Goal: Register for event/course

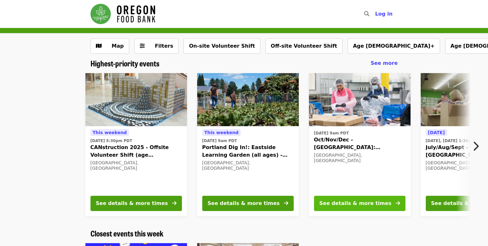
click at [340, 204] on div "See details & more times" at bounding box center [355, 203] width 72 height 8
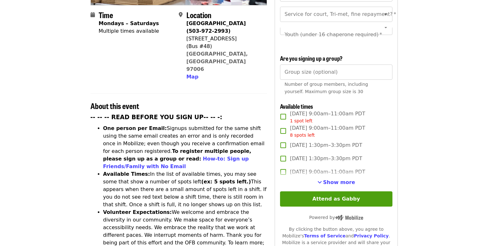
scroll to position [159, 0]
click at [337, 180] on span "Show more" at bounding box center [339, 182] width 32 height 6
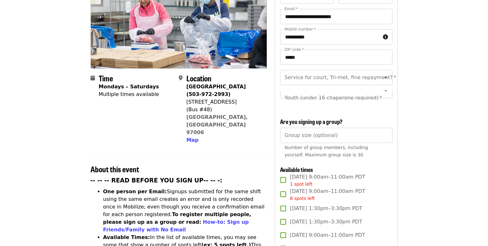
scroll to position [127, 0]
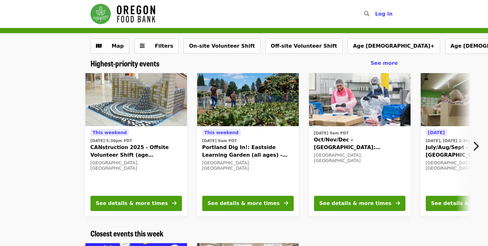
click at [477, 145] on icon "chevron-right icon" at bounding box center [475, 146] width 6 height 12
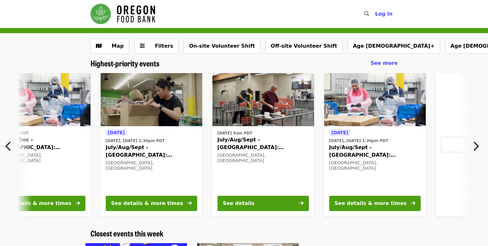
scroll to position [0, 341]
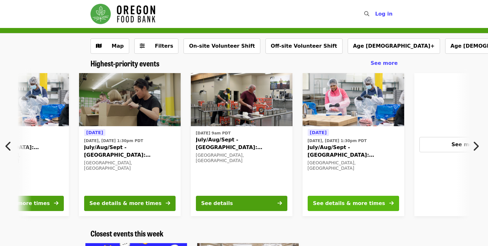
click at [338, 208] on button "See details & more times" at bounding box center [352, 202] width 91 height 15
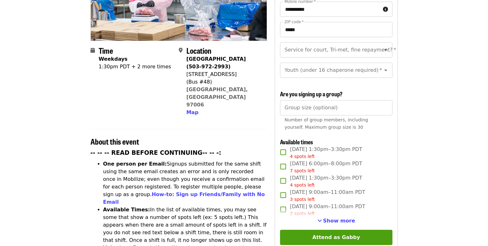
scroll to position [127, 0]
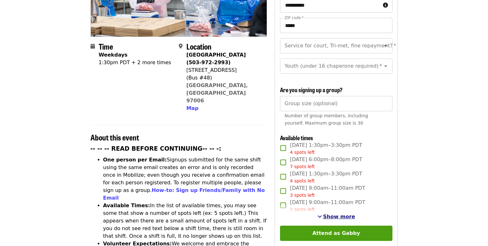
click at [341, 215] on span "Show more" at bounding box center [339, 216] width 32 height 6
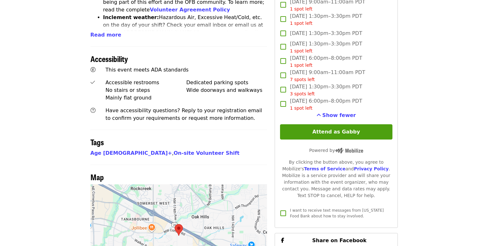
scroll to position [413, 0]
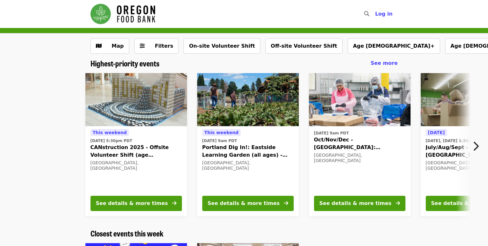
click at [478, 146] on icon "chevron-right icon" at bounding box center [475, 146] width 6 height 12
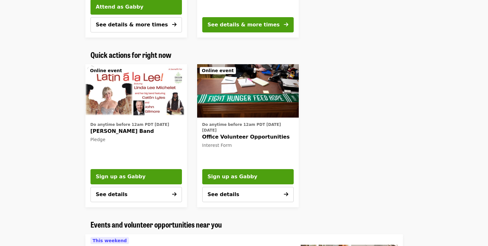
scroll to position [349, 0]
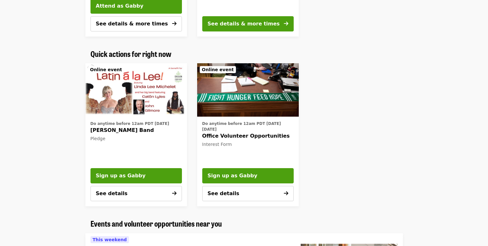
click at [244, 134] on span "Office Volunteer Opportunities" at bounding box center [247, 136] width 91 height 8
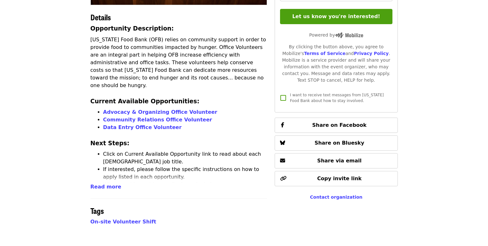
scroll to position [159, 0]
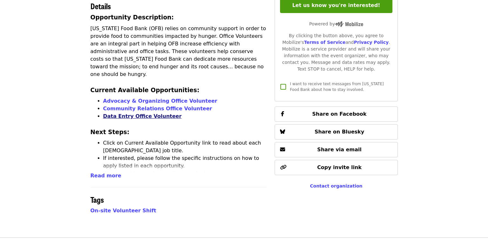
click at [139, 113] on link "Data Entry Office Volunteer" at bounding box center [142, 116] width 78 height 6
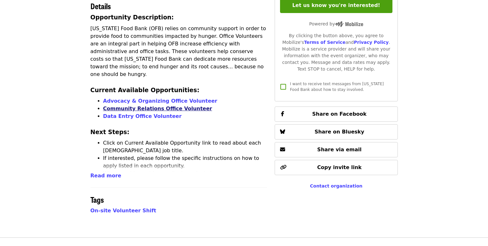
click at [173, 105] on link "Community Relations Office Volunteer" at bounding box center [157, 108] width 109 height 6
click at [145, 98] on link "Advocacy & Organizing Office Volunteer" at bounding box center [160, 101] width 114 height 6
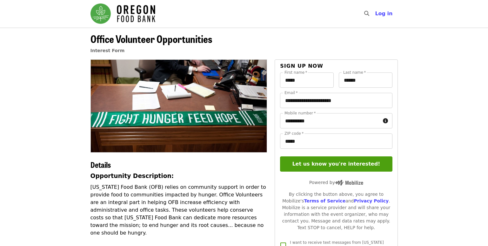
scroll to position [0, 0]
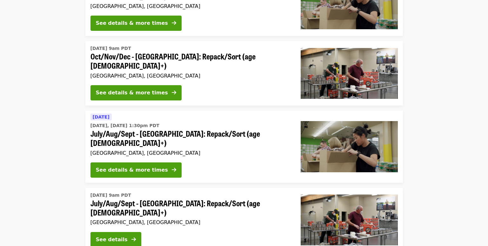
scroll to position [1111, 0]
